Goal: Find contact information: Find phone

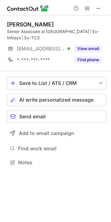
scroll to position [158, 111]
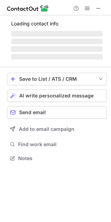
scroll to position [3, 3]
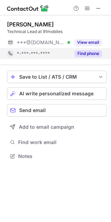
click at [81, 56] on button "Find phone" at bounding box center [88, 53] width 28 height 7
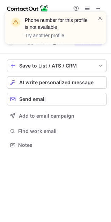
scroll to position [140, 111]
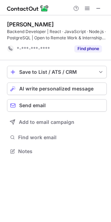
scroll to position [146, 111]
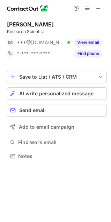
scroll to position [151, 111]
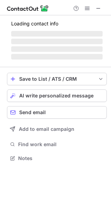
scroll to position [163, 111]
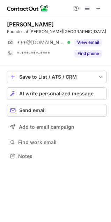
scroll to position [151, 111]
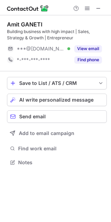
scroll to position [158, 111]
